Goal: Task Accomplishment & Management: Use online tool/utility

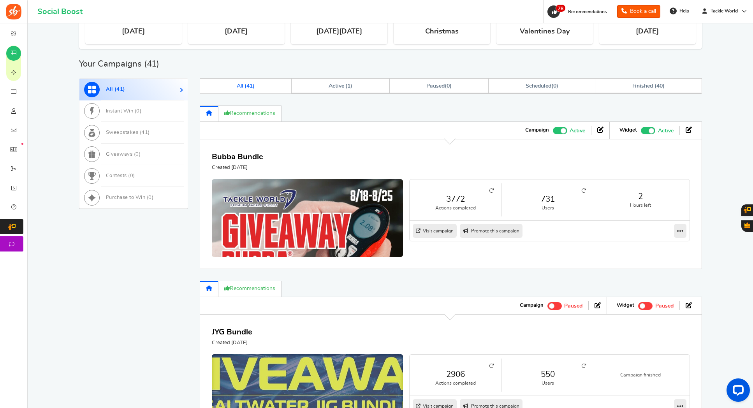
scroll to position [194, 0]
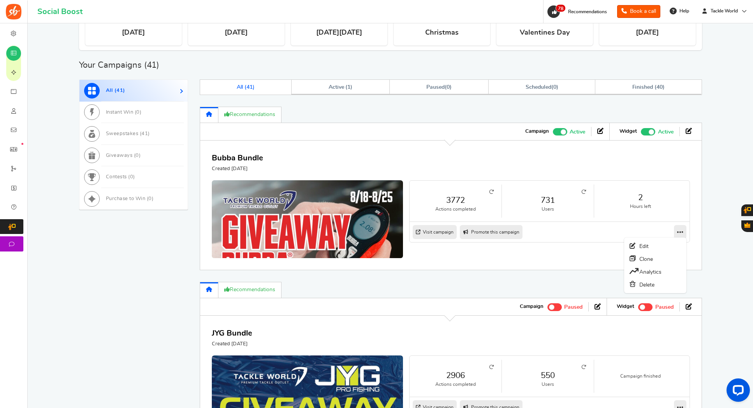
click at [675, 235] on link at bounding box center [680, 232] width 12 height 14
click at [658, 261] on link "Clone" at bounding box center [655, 258] width 58 height 13
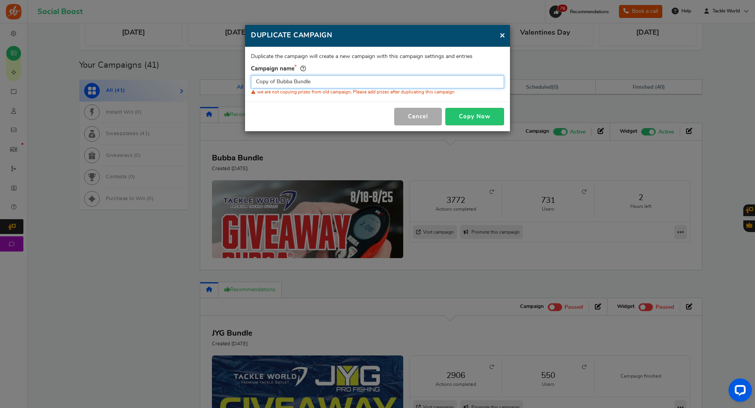
click at [357, 81] on input "Copy of Bubba Bundle" at bounding box center [377, 81] width 253 height 13
paste input "Penn Carnage III Offshore Trolling Rod"
type input "Penn Carnage III Offshore Trolling Rod"
click at [469, 111] on button "Copy Now" at bounding box center [474, 117] width 59 height 18
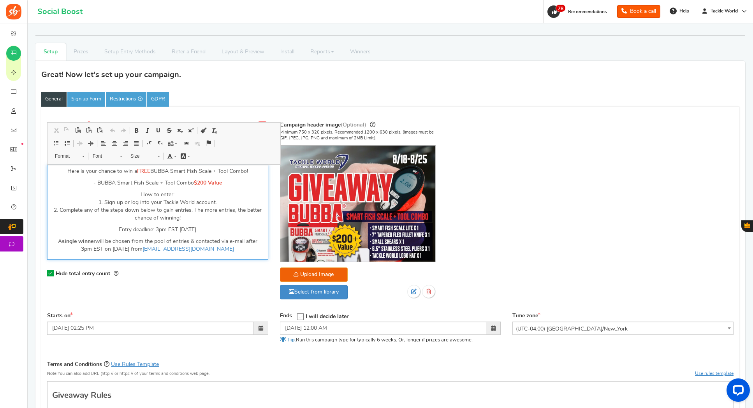
click at [186, 181] on p "- BUBBA Smart Fish Scale + Tool Combo $200 Value" at bounding box center [157, 183] width 211 height 8
drag, startPoint x: 151, startPoint y: 171, endPoint x: 246, endPoint y: 170, distance: 94.6
click at [246, 170] on p "Here is your chance to win a FREE BUBBA Smart Fish Scale + Tool Combo!" at bounding box center [157, 171] width 211 height 8
paste div "Editor, competition_desc"
drag, startPoint x: 97, startPoint y: 182, endPoint x: 224, endPoint y: 186, distance: 127.0
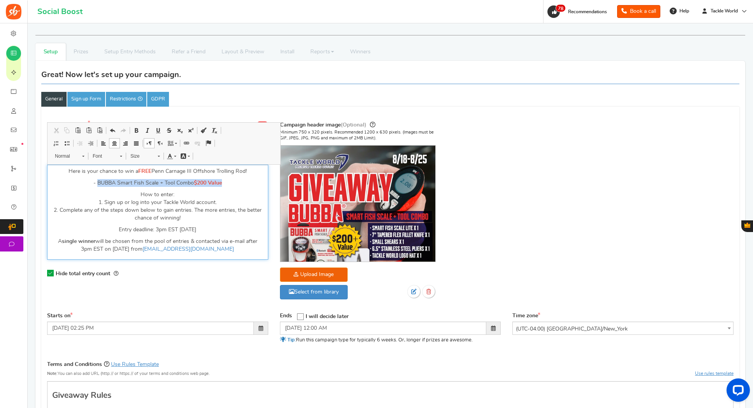
click at [224, 186] on p "- BUBBA Smart Fish Scale + Tool Combo $200 Value" at bounding box center [157, 183] width 211 height 8
click at [196, 171] on p "Here is your chance to win a FREE Penn Carnage III Offshore Trolling Rod!" at bounding box center [157, 171] width 211 height 8
click at [174, 184] on p "- 1 x" at bounding box center [157, 183] width 211 height 8
click at [193, 185] on p "- 1 x 6'8" XH/MF 60-100lb w/ Roller Tip $680 Value" at bounding box center [157, 183] width 211 height 8
click at [175, 155] on link "Text Color" at bounding box center [172, 156] width 14 height 10
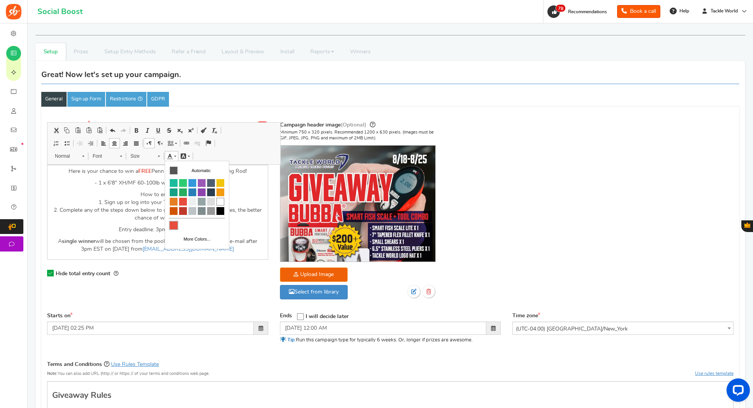
click at [173, 224] on span "Colors" at bounding box center [174, 225] width 8 height 8
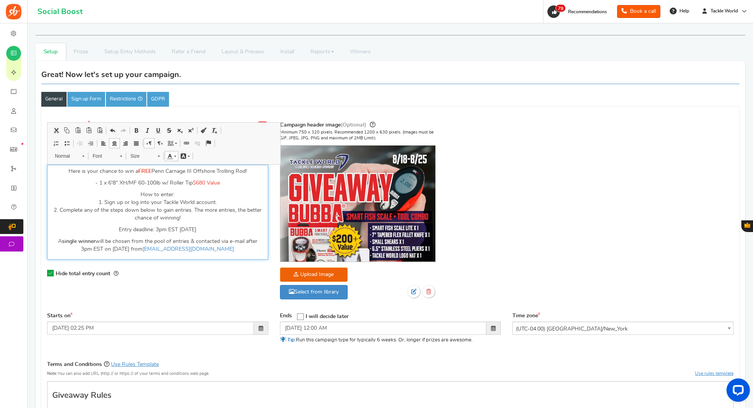
click at [227, 192] on p "How to enter: 1. Sign up or log into your Tackle World account. 2. Complete any…" at bounding box center [157, 206] width 211 height 31
drag, startPoint x: 223, startPoint y: 184, endPoint x: 194, endPoint y: 185, distance: 28.8
click at [194, 185] on p "- 1 x 6'8" XH/MF 60-100lb w/ Roller Tip $680 Value" at bounding box center [157, 183] width 211 height 8
click at [215, 199] on p "How to enter: 1. Sign up or log into your Tackle World account. 2. Complete any…" at bounding box center [157, 206] width 211 height 31
click at [171, 230] on p "Entry deadline: 3pm EST [DATE]" at bounding box center [157, 230] width 211 height 8
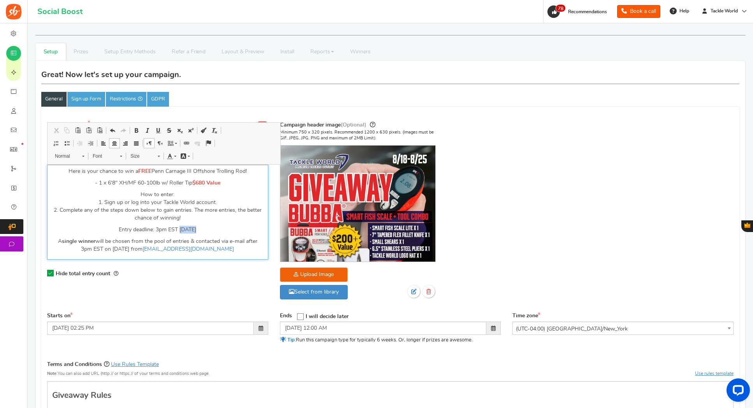
click at [171, 230] on p "Entry deadline: 3pm EST [DATE]" at bounding box center [157, 230] width 211 height 8
click at [127, 251] on p "A single winner will be chosen from the pool of entries & contacted via e-mail …" at bounding box center [157, 245] width 211 height 16
click at [190, 226] on p "Entry deadline: 3pm EST [DATE]" at bounding box center [157, 230] width 211 height 8
click at [220, 205] on p "How to enter: 1. Sign up or log into your Tackle World account. 2. Complete any…" at bounding box center [157, 206] width 211 height 31
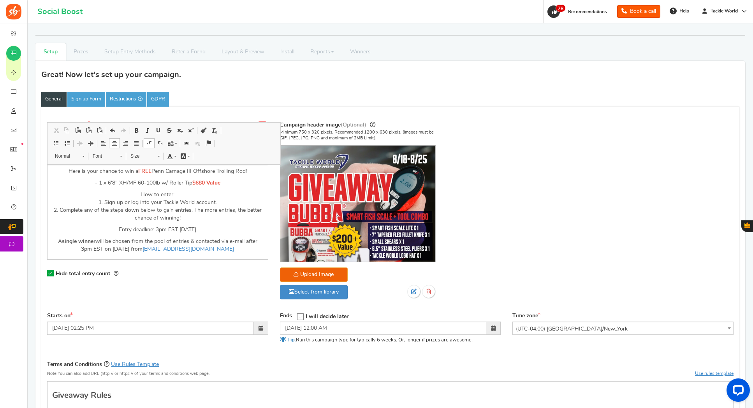
click at [597, 168] on div "Campaign name Display Title hidden from public view. Penn Carnage III Offshore …" at bounding box center [390, 214] width 698 height 196
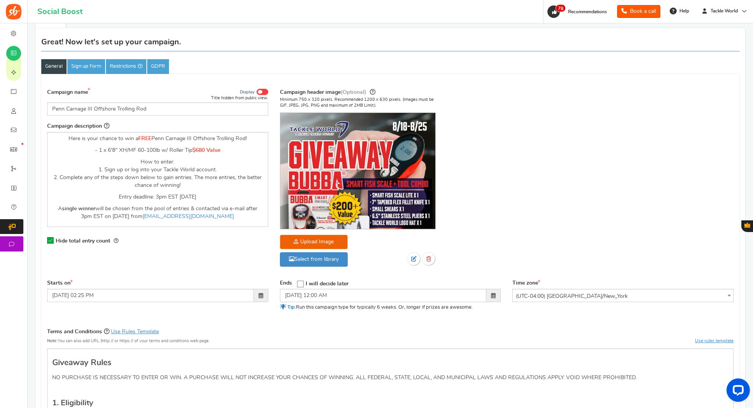
scroll to position [33, 0]
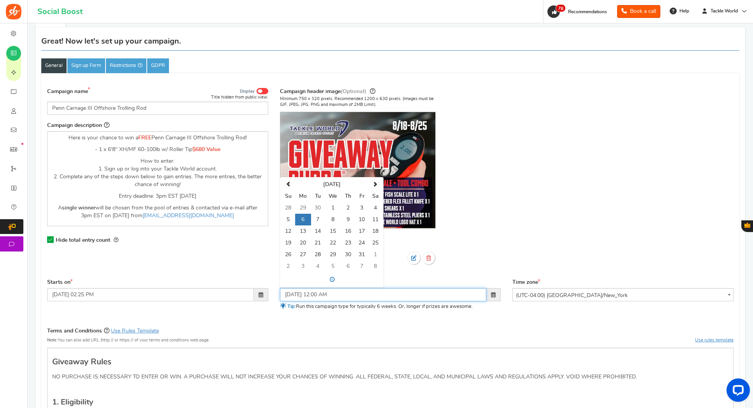
click at [331, 293] on input "[DATE] 12:00 AM" at bounding box center [383, 294] width 207 height 13
click at [288, 186] on span at bounding box center [288, 184] width 5 height 5
click at [302, 207] on td "1" at bounding box center [303, 208] width 16 height 12
click at [332, 278] on span at bounding box center [332, 279] width 100 height 12
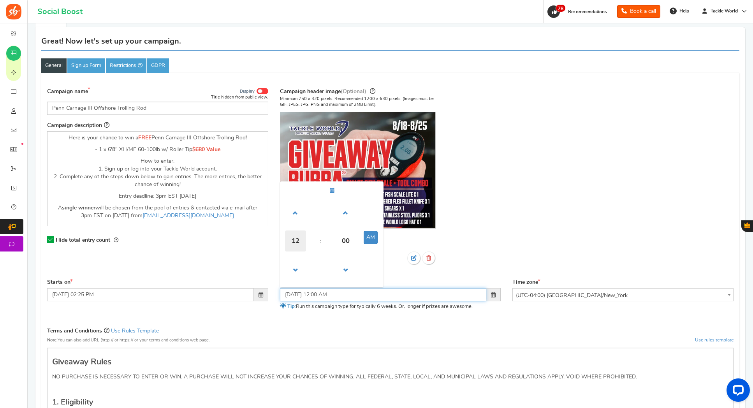
click at [301, 243] on span "12" at bounding box center [295, 240] width 21 height 21
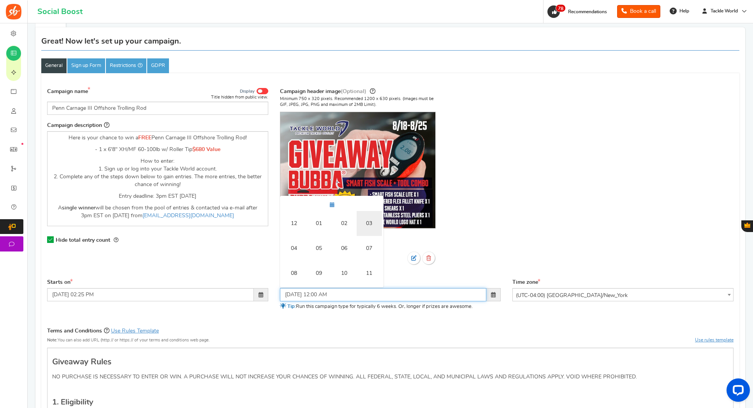
click at [370, 224] on td "03" at bounding box center [369, 223] width 25 height 25
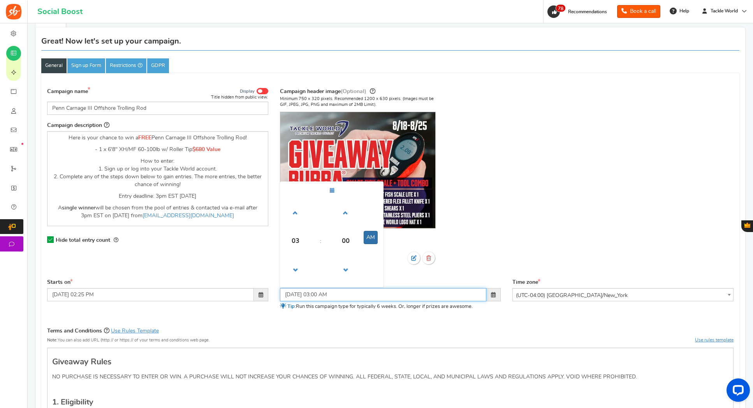
click at [364, 238] on button "AM" at bounding box center [371, 237] width 14 height 13
type input "[DATE] 03:00 PM"
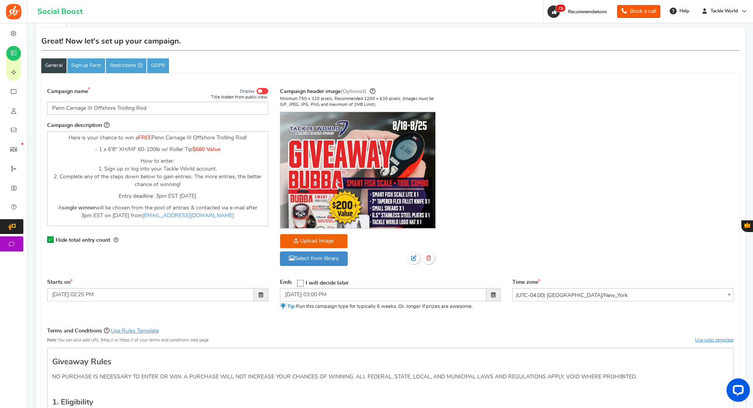
click at [496, 238] on div "Campaign header image (Optional) Minimum 750 x 320 pixels. Recommended 1200 x 6…" at bounding box center [390, 180] width 221 height 186
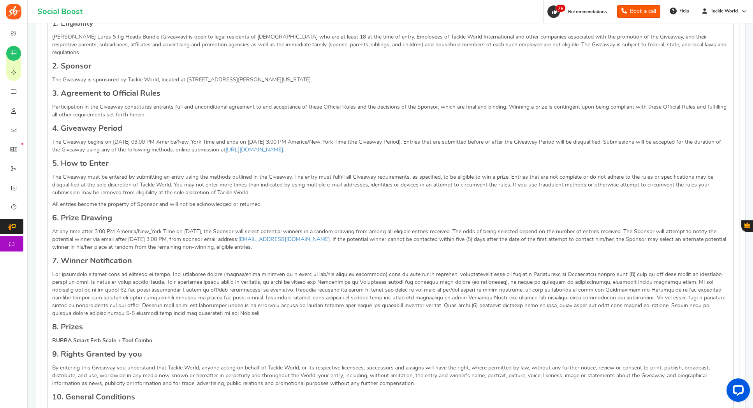
scroll to position [426, 0]
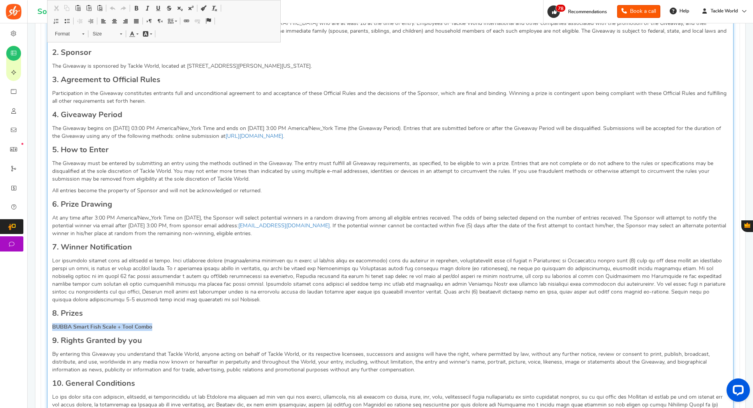
drag, startPoint x: 166, startPoint y: 320, endPoint x: 39, endPoint y: 318, distance: 127.3
click at [39, 318] on div "Great! Now let's set up your campaign. General Sign up Form Restrictions GDPR C…" at bounding box center [390, 216] width 710 height 1162
click at [276, 323] on p "Penn Carnage III Offshore Trolling Rod 6'8" XH/MF 60-100lb w/ Roller Tip" at bounding box center [390, 327] width 676 height 8
click at [139, 217] on p "At any time after 3:00 PM America/New_York Time on [DATE], the Sponsor will sel…" at bounding box center [390, 225] width 676 height 23
click at [132, 217] on p "At any time after 3:00 PM America/New_York Time on [DATE], the Sponsor will sel…" at bounding box center [390, 225] width 676 height 23
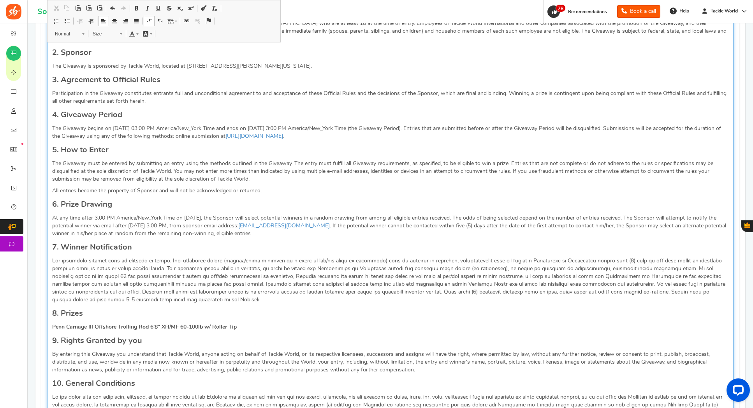
click at [189, 214] on p "At any time after 3:00 PM America/New_York Time on [DATE], the Sponsor will sel…" at bounding box center [390, 225] width 676 height 23
click at [321, 203] on div "Giveaway Rules NO PURCHASE IS NECESSARY TO ENTER OR WIN. A PURCHASE WILL NOT IN…" at bounding box center [390, 298] width 686 height 686
click at [120, 125] on p "The Giveaway begins on [DATE] 03:00 PM America/New_York Time and ends on [DATE]…" at bounding box center [390, 133] width 676 height 16
click at [267, 125] on p "The Giveaway begins on [DATE] 03:00 PM America/New_York Time and ends on [DATE]…" at bounding box center [390, 133] width 676 height 16
click at [303, 172] on p "The Giveaway must be entered by submitting an entry using the methods outlined …" at bounding box center [390, 171] width 676 height 23
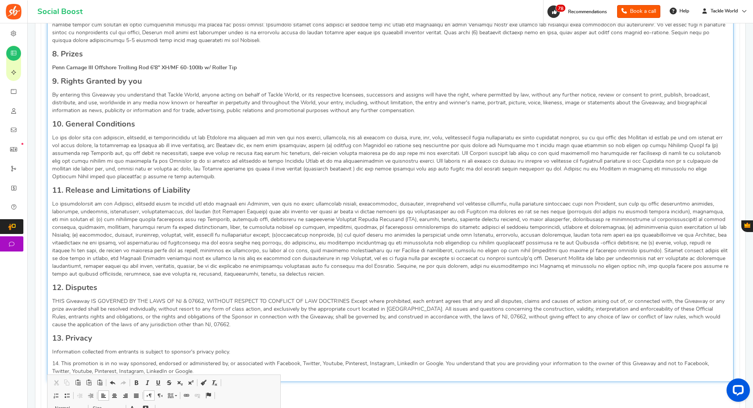
scroll to position [905, 0]
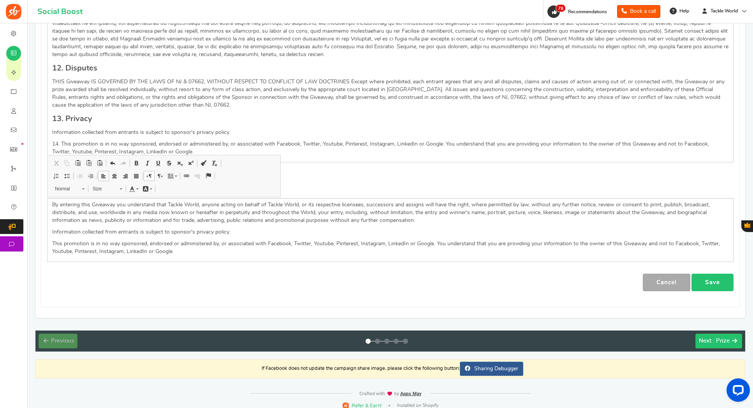
drag, startPoint x: 734, startPoint y: 271, endPoint x: 727, endPoint y: 273, distance: 7.6
click at [727, 274] on link "Save" at bounding box center [712, 283] width 42 height 18
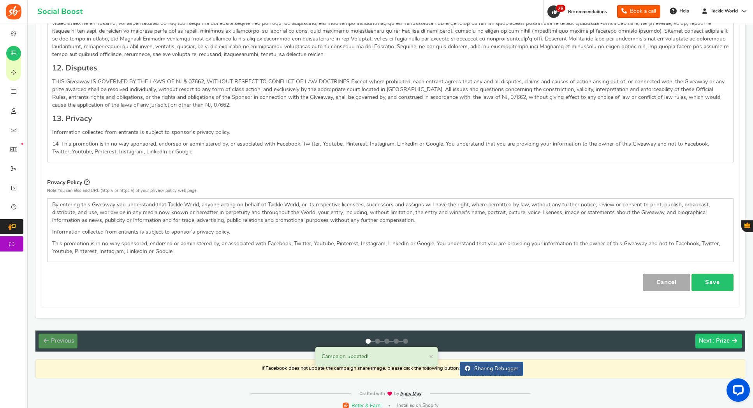
click at [717, 338] on span ": Prize" at bounding box center [721, 341] width 17 height 6
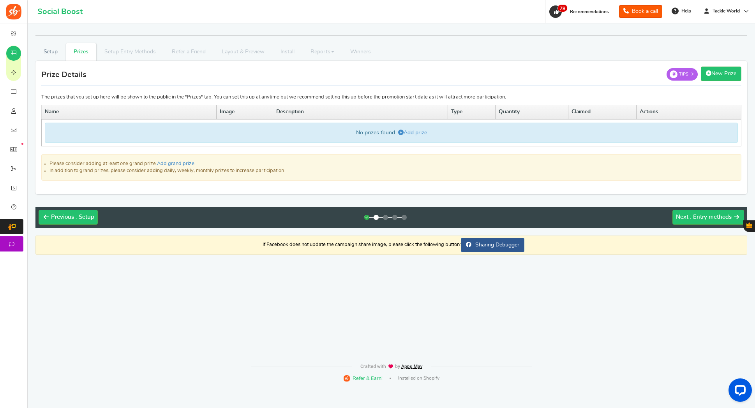
click at [430, 132] on div "No prizes found Add prize" at bounding box center [391, 133] width 693 height 20
click at [424, 132] on link "Add prize" at bounding box center [412, 132] width 29 height 5
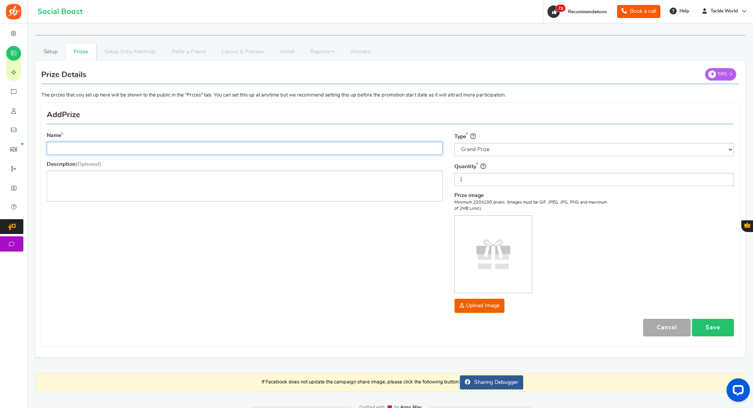
click at [204, 150] on input "Name" at bounding box center [245, 148] width 396 height 13
paste input "Penn Carnage III Offshore Trolling Rod 6'8" XH/MF 60-100lb w/ Roller Tip"
type input "Penn Carnage III Offshore Trolling Rod 6'8" XH/MF 60-100lb w/ Roller Tip"
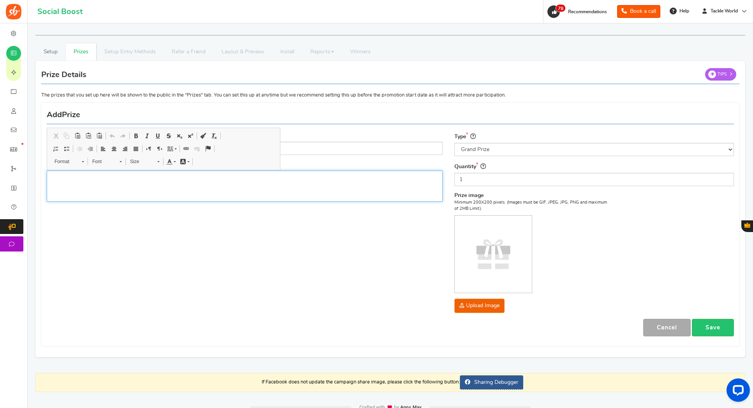
click at [144, 185] on div "Editor, prize_description" at bounding box center [245, 186] width 396 height 31
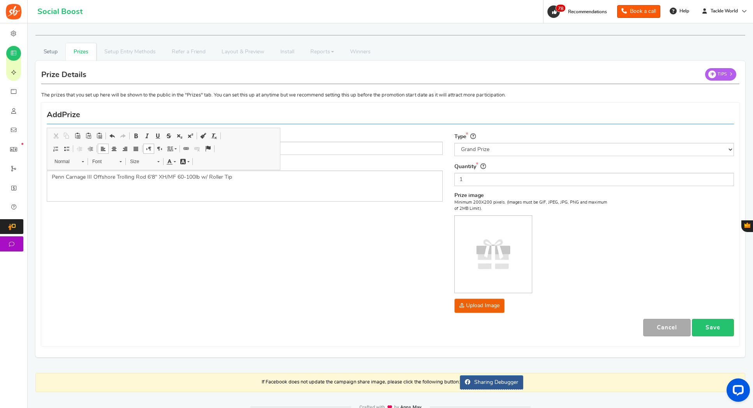
click at [156, 247] on div "Name Penn Carnage III Offshore Trolling Rod 6'8" XH/MF 60-100lb w/ Roller Tip D…" at bounding box center [390, 225] width 699 height 236
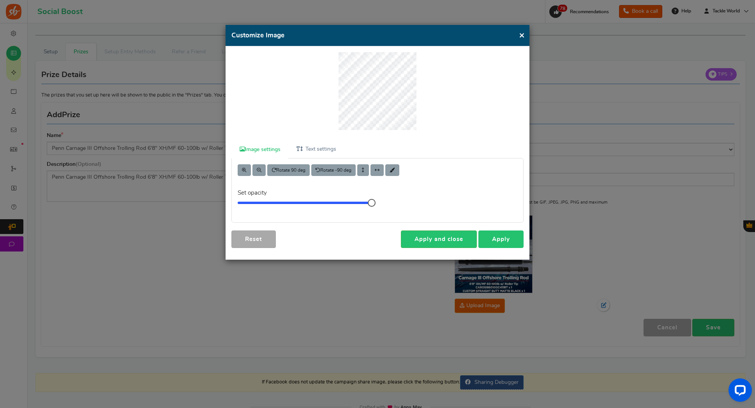
click at [494, 234] on link "Apply" at bounding box center [500, 239] width 45 height 18
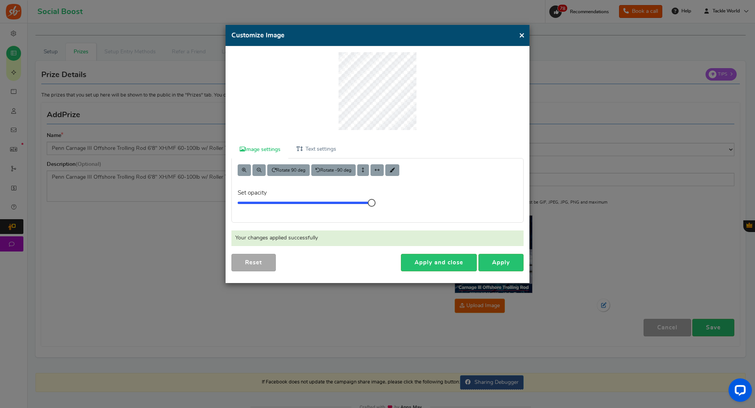
click at [519, 33] on button "×" at bounding box center [522, 35] width 6 height 10
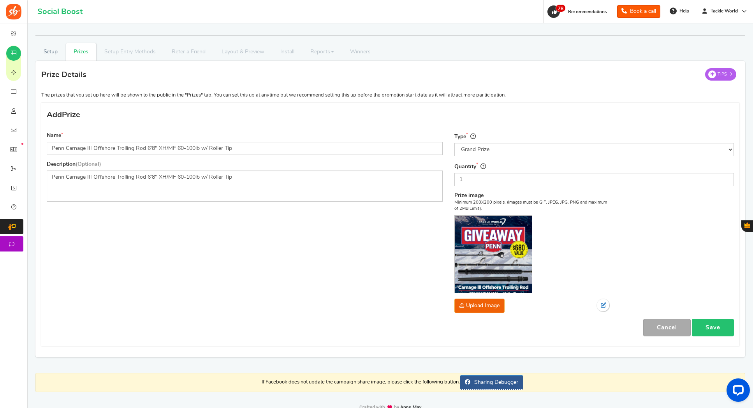
click at [717, 327] on link "Save" at bounding box center [713, 328] width 42 height 18
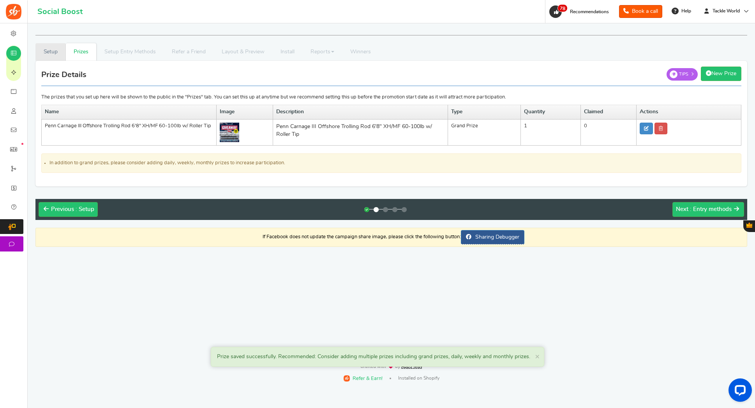
click at [57, 50] on link "Setup" at bounding box center [50, 52] width 30 height 18
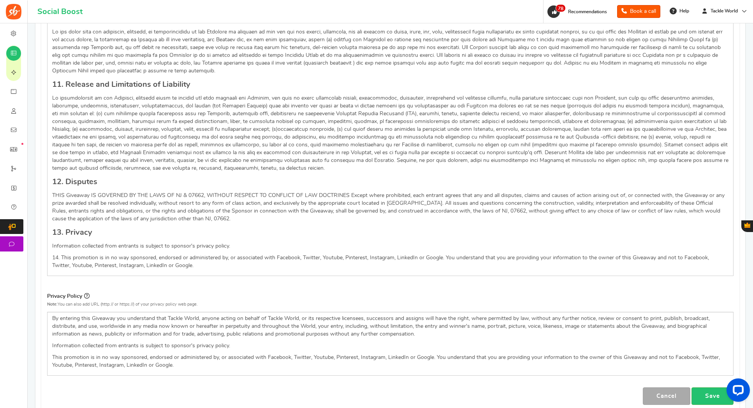
scroll to position [905, 0]
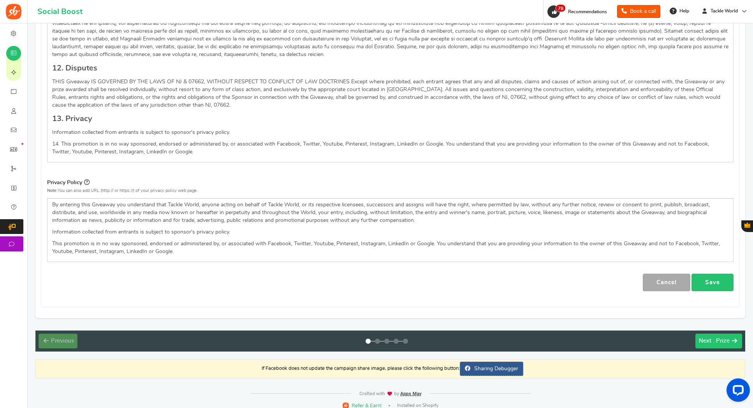
drag, startPoint x: 718, startPoint y: 331, endPoint x: 714, endPoint y: 290, distance: 40.3
click at [714, 277] on link "Save" at bounding box center [712, 283] width 42 height 18
click at [717, 334] on button "Next : Prize" at bounding box center [718, 341] width 47 height 15
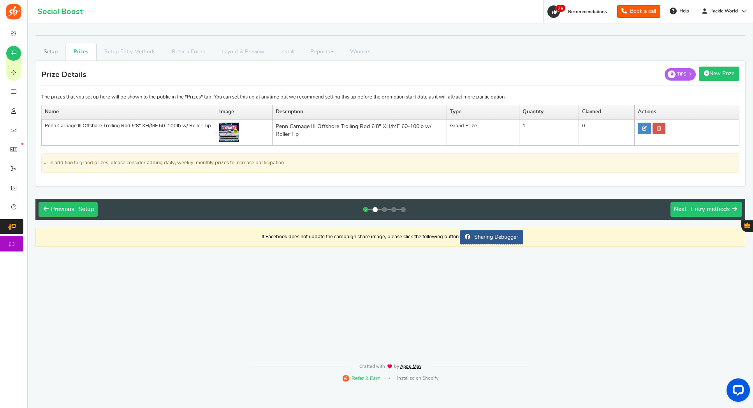
scroll to position [0, 0]
click at [691, 212] on span ": Entry methods" at bounding box center [711, 209] width 42 height 6
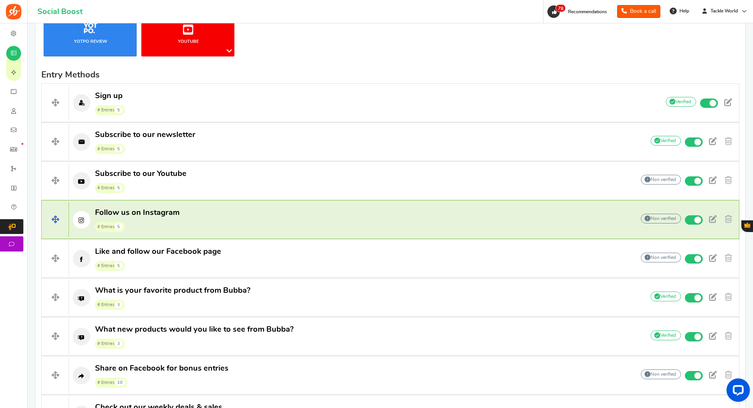
scroll to position [232, 0]
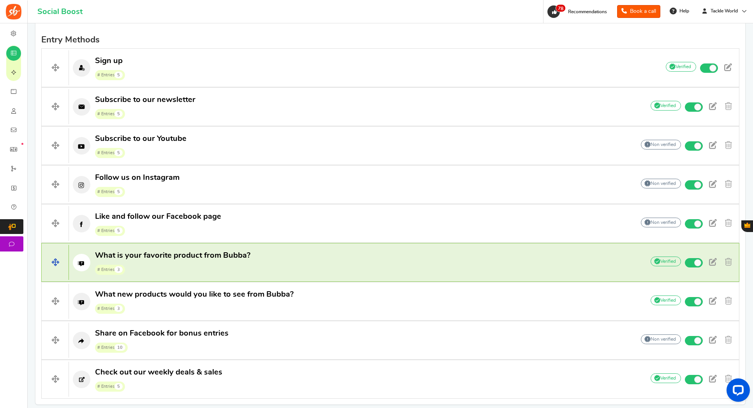
click at [361, 257] on p "What is your favorite product from Bubba? # Entries 3" at bounding box center [353, 262] width 568 height 25
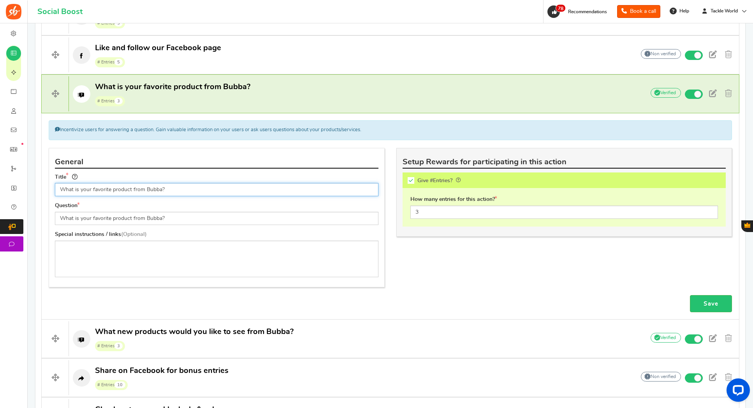
scroll to position [395, 0]
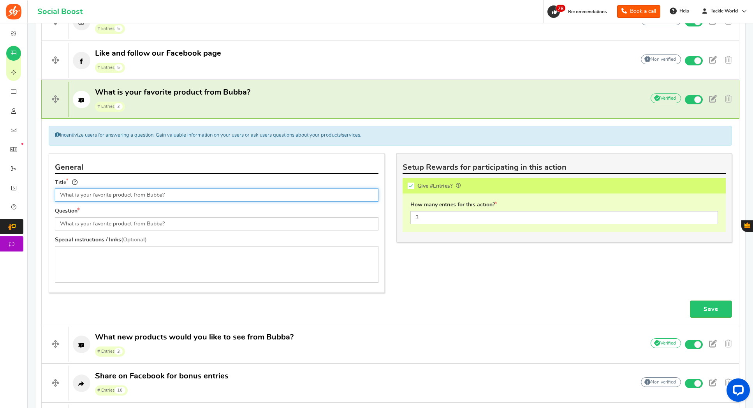
drag, startPoint x: 112, startPoint y: 195, endPoint x: 169, endPoint y: 196, distance: 56.5
click at [169, 196] on input "What is your favorite product from Bubba?" at bounding box center [217, 194] width 324 height 13
type input "What is your favorite reel & [PERSON_NAME] from [GEOGRAPHIC_DATA]?"
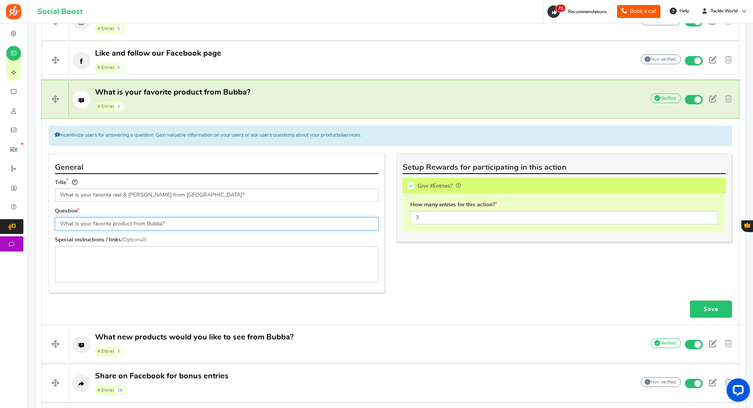
click at [170, 218] on input "What is your favorite product from Bubba?" at bounding box center [217, 223] width 324 height 13
paste input "reel & rod from [GEOGRAPHIC_DATA]"
type input "What is your favorite reel & [PERSON_NAME] from [GEOGRAPHIC_DATA]?"
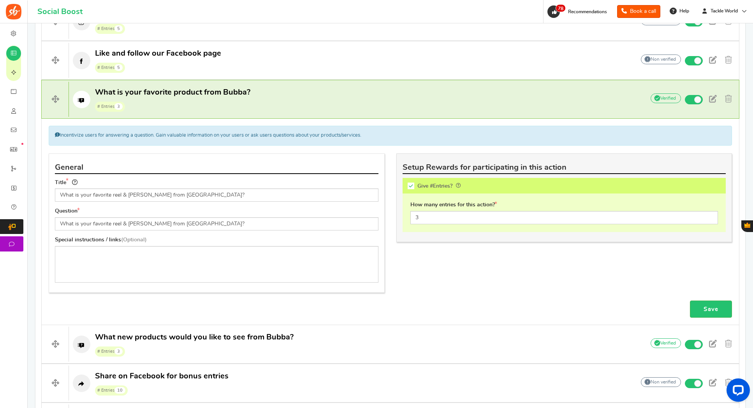
click at [194, 213] on div "Question What is your favorite reel & [PERSON_NAME] from [GEOGRAPHIC_DATA]?" at bounding box center [217, 219] width 324 height 23
click at [717, 316] on link "Save" at bounding box center [711, 310] width 42 height 18
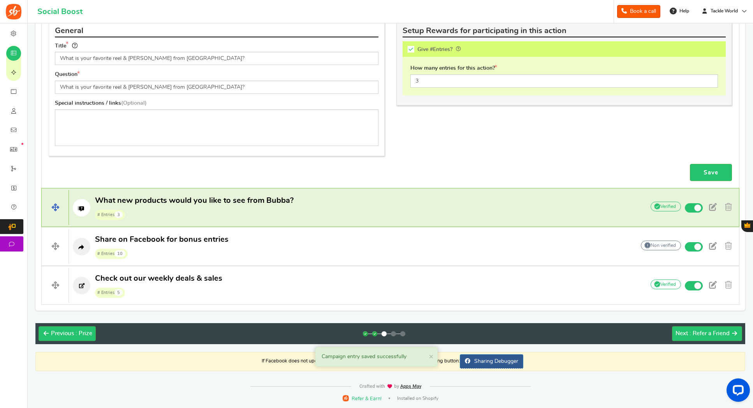
click at [253, 202] on span "What new products would you like to see from Bubba?" at bounding box center [194, 201] width 199 height 8
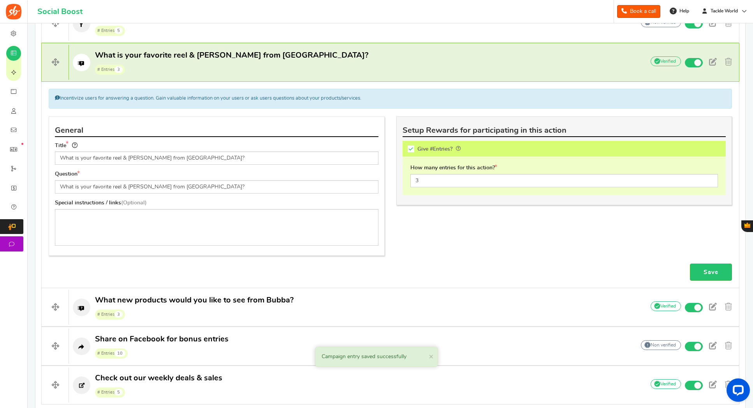
scroll to position [507, 0]
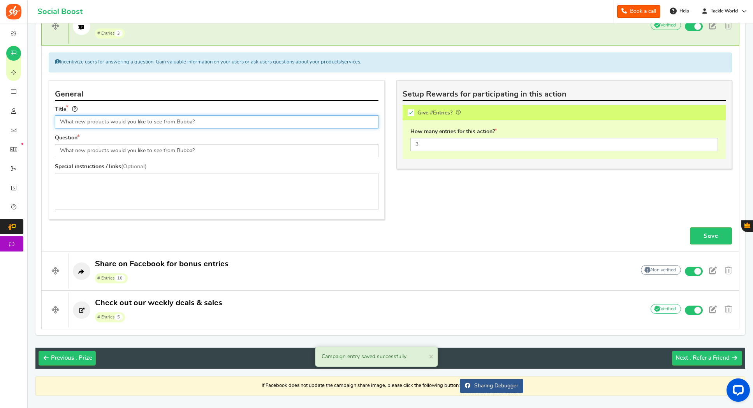
click at [186, 125] on input "What new products would you like to see from Bubba?" at bounding box center [217, 121] width 324 height 13
type input "What new products would you like to see from [GEOGRAPHIC_DATA]?"
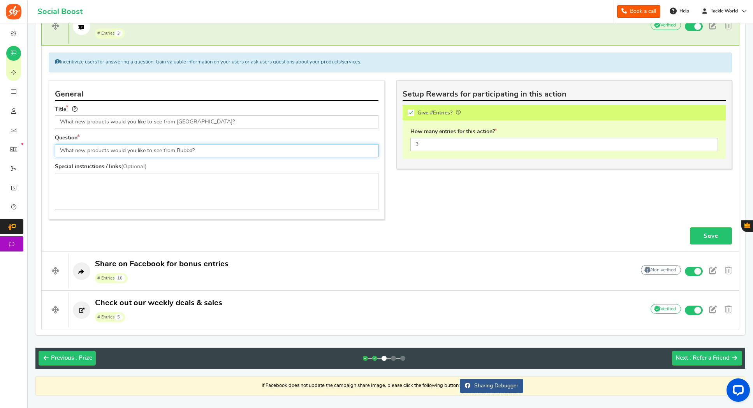
click at [195, 155] on input "What new products would you like to see from Bubba?" at bounding box center [217, 150] width 324 height 13
paste input "PENN"
type input "What new products would you like to see from [GEOGRAPHIC_DATA]?"
click at [547, 217] on div "General Title What new products would you like to see from [GEOGRAPHIC_DATA]? Q…" at bounding box center [390, 153] width 695 height 147
click at [723, 239] on link "Save" at bounding box center [711, 236] width 42 height 18
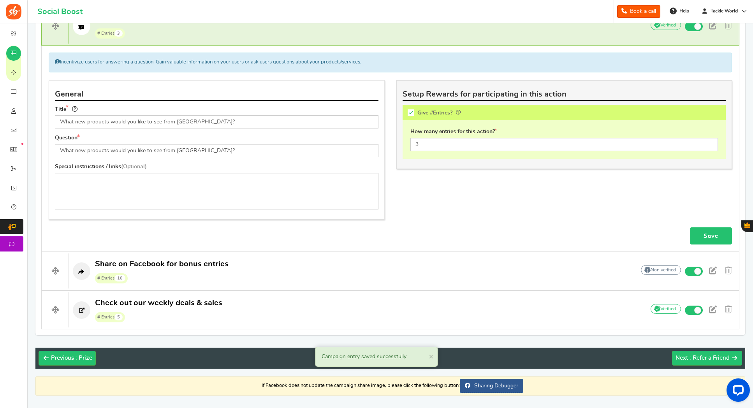
click at [711, 234] on link "Save" at bounding box center [711, 236] width 42 height 18
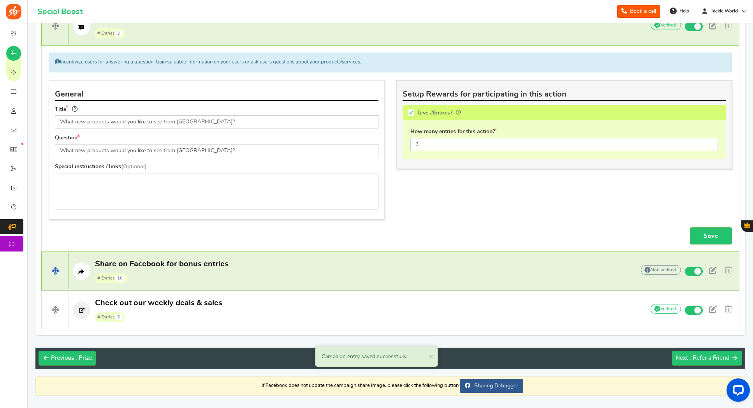
click at [224, 266] on span "Share on Facebook for bonus entries" at bounding box center [162, 264] width 134 height 8
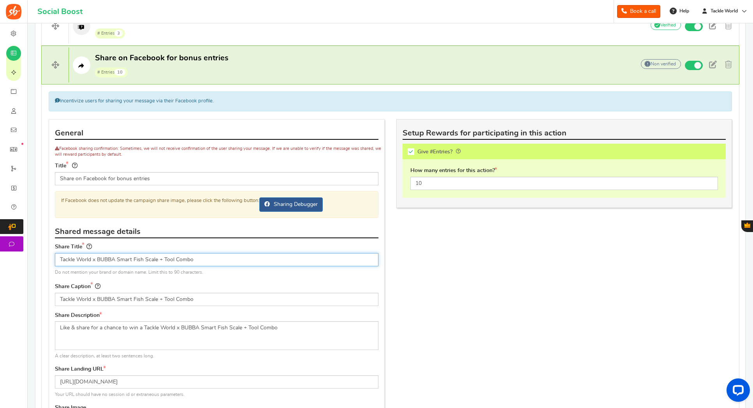
drag, startPoint x: 97, startPoint y: 260, endPoint x: 335, endPoint y: 278, distance: 238.6
click at [335, 278] on div "If Facebook does not update the campaign share image, please click the followin…" at bounding box center [216, 236] width 335 height 91
paste input "Penn Carnage III Offshore Trolling Rod"
type input "Tackle World x Penn Carnage III Offshore Trolling Rod"
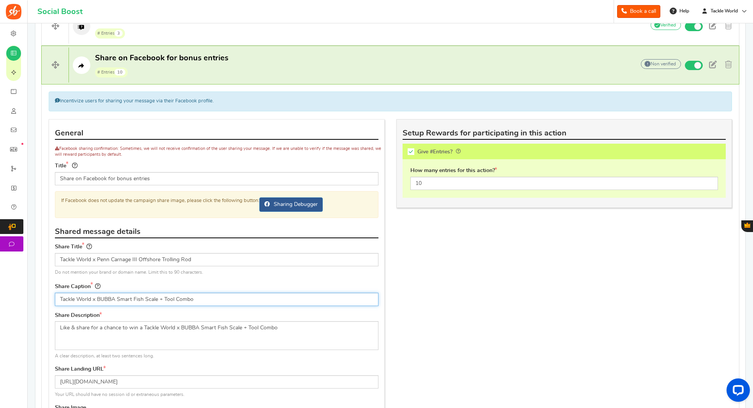
click at [183, 294] on input "Tackle World x BUBBA Smart Fish Scale + Tool Combo" at bounding box center [217, 299] width 324 height 13
paste input "Penn Carnage III Offshore Trolling Rod"
type input "Tackle World x Penn Carnage III Offshore Trolling Rod"
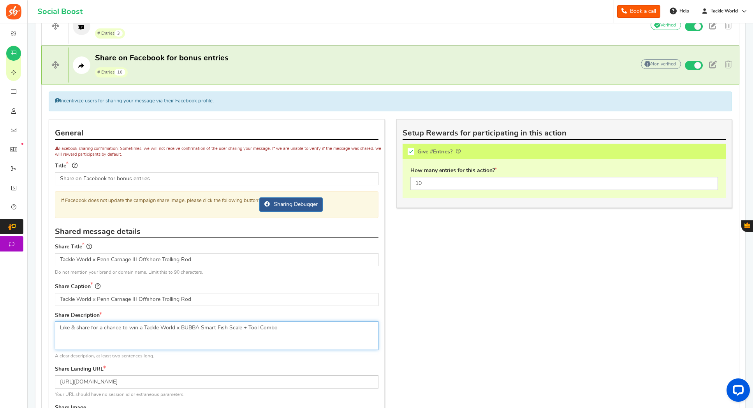
click at [134, 341] on textarea "Like & share for a chance to win a Tackle World x BUBBA Smart Fish Scale + Tool…" at bounding box center [217, 335] width 324 height 29
drag, startPoint x: 144, startPoint y: 327, endPoint x: 371, endPoint y: 329, distance: 227.4
click at [371, 329] on textarea "Like & share for a chance to win a Tackle World x BUBBA Smart Fish Scale + Tool…" at bounding box center [217, 335] width 324 height 29
click at [145, 326] on textarea "Like & share for a chance to win a Tackle World x BUBBA Smart Fish Scale + Tool…" at bounding box center [217, 335] width 324 height 29
drag, startPoint x: 144, startPoint y: 327, endPoint x: 332, endPoint y: 323, distance: 187.7
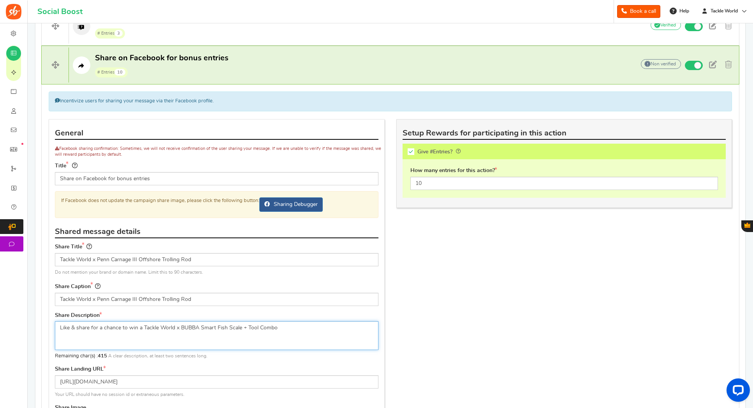
click at [332, 323] on textarea "Like & share for a chance to win a Tackle World x BUBBA Smart Fish Scale + Tool…" at bounding box center [217, 335] width 324 height 29
drag, startPoint x: 319, startPoint y: 326, endPoint x: 142, endPoint y: 326, distance: 176.8
click at [142, 326] on textarea "Like & share for a chance to win a Tackle World x BUBBA Smart Fish Scale + Tool…" at bounding box center [217, 335] width 324 height 29
paste textarea "Penn Carnage III Offshore Trolling Rod"
type textarea "Like & share for a chance to win a Tackle World x Penn Carnage III Offshore Tro…"
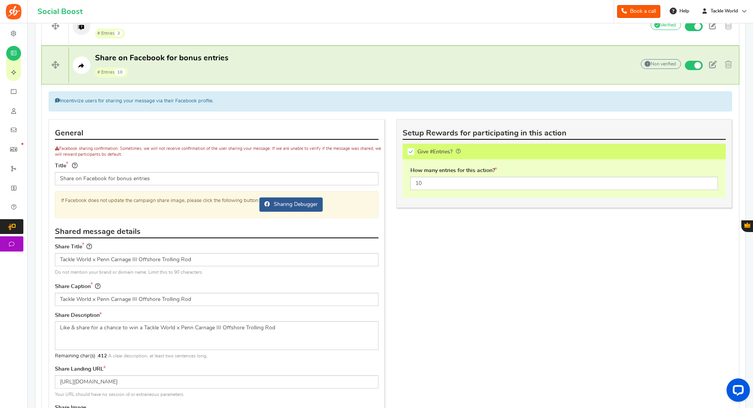
click at [190, 315] on div "Share Description Like & share for a chance to win a Tackle World x BUBBA Smart…" at bounding box center [217, 336] width 324 height 48
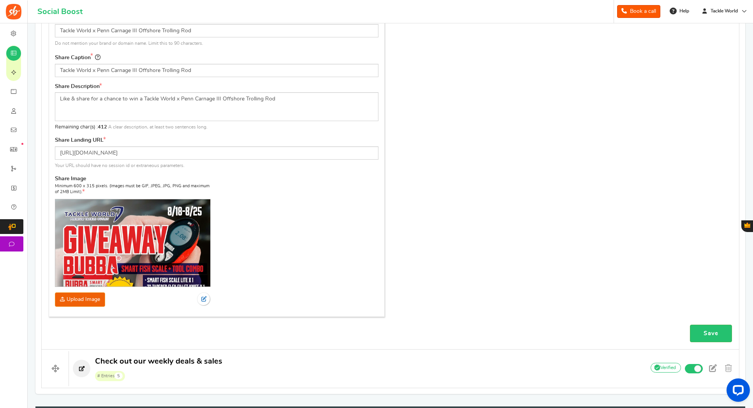
scroll to position [738, 0]
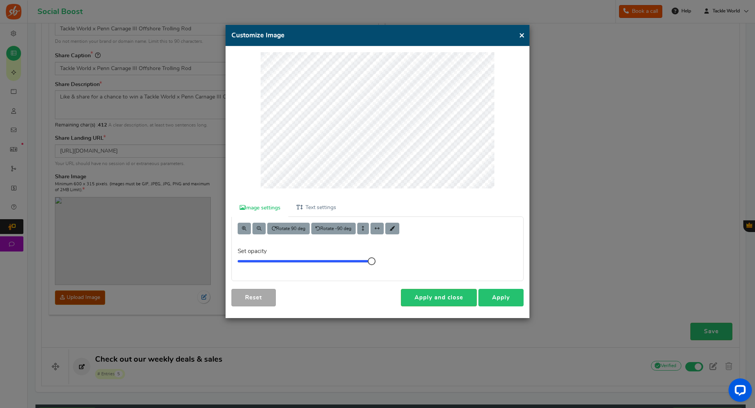
click at [510, 296] on link "Apply" at bounding box center [500, 298] width 45 height 18
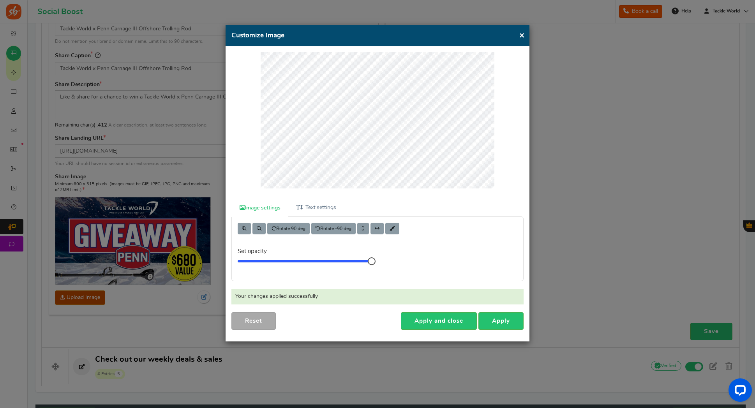
click at [522, 35] on button "×" at bounding box center [522, 35] width 6 height 10
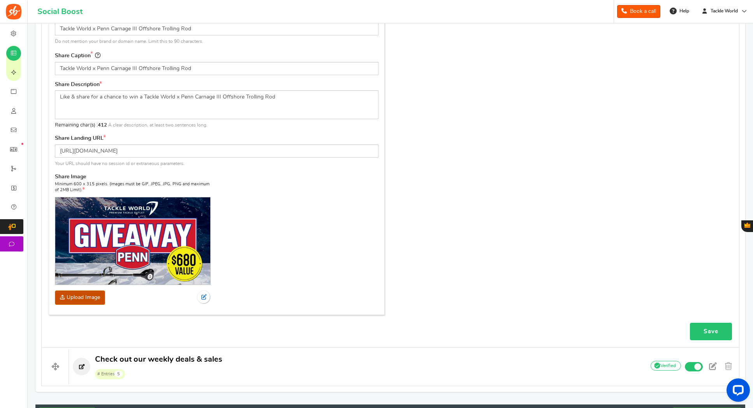
click at [712, 324] on link "Save" at bounding box center [711, 332] width 42 height 18
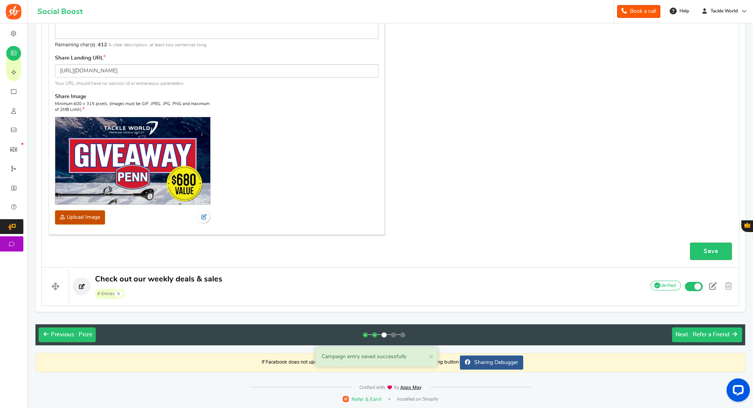
click at [700, 335] on span ": Refer a Friend" at bounding box center [710, 335] width 40 height 6
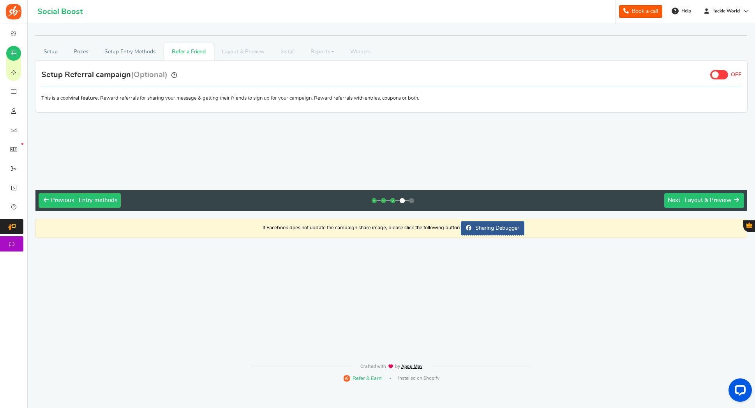
click at [710, 203] on span ": Layout & Preview" at bounding box center [706, 200] width 50 height 6
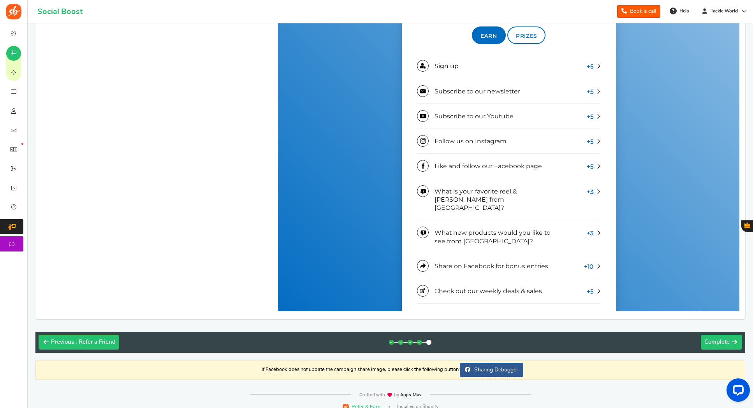
scroll to position [560, 0]
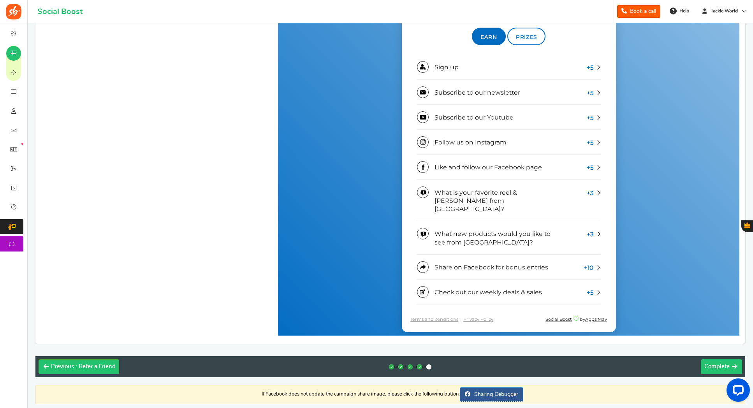
click at [723, 367] on span "Complete" at bounding box center [716, 367] width 25 height 6
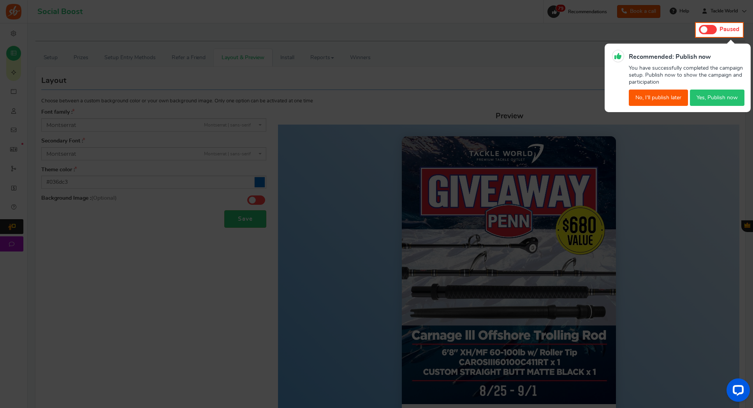
scroll to position [0, 0]
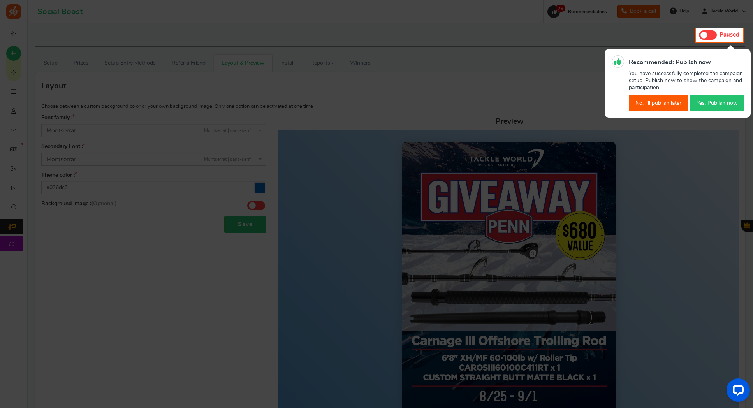
click at [672, 100] on button "No, I'll publish later" at bounding box center [658, 103] width 59 height 16
